Goal: Obtain resource: Download file/media

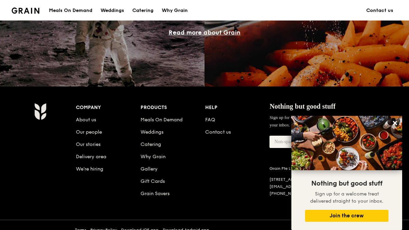
scroll to position [643, 0]
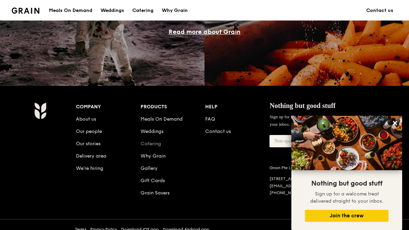
click at [157, 144] on link "Catering" at bounding box center [150, 144] width 21 height 6
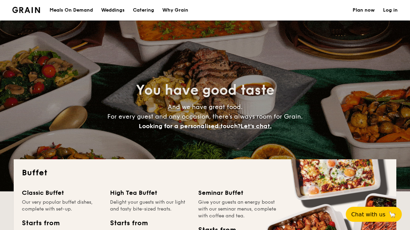
select select
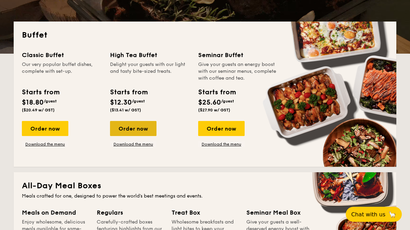
scroll to position [136, 0]
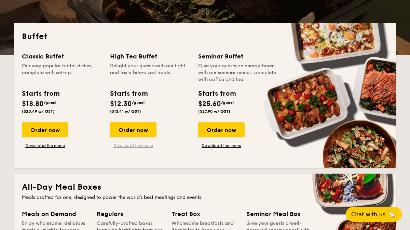
click at [142, 145] on link "Download the menu" at bounding box center [133, 145] width 46 height 5
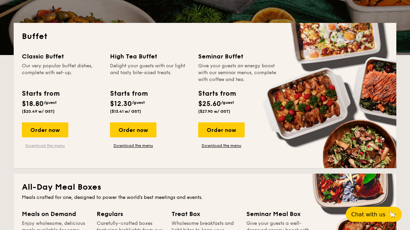
click at [58, 146] on link "Download the menu" at bounding box center [45, 145] width 46 height 5
